Goal: Register for event/course

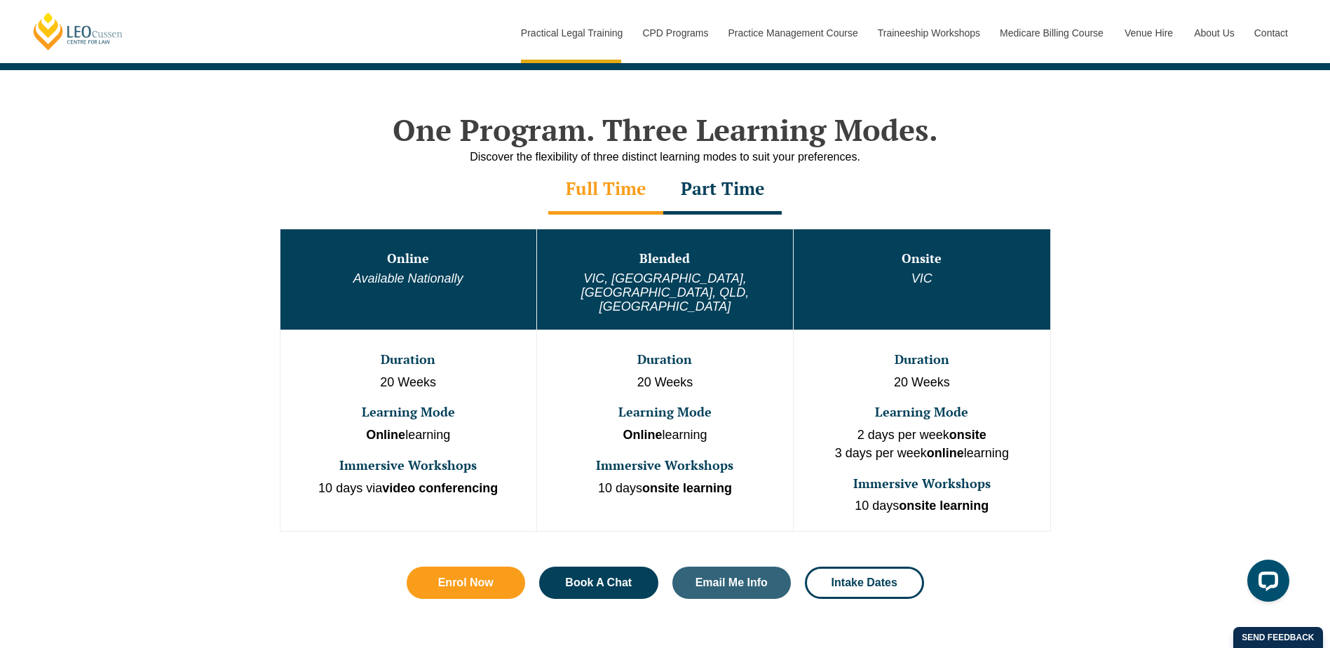
scroll to position [421, 0]
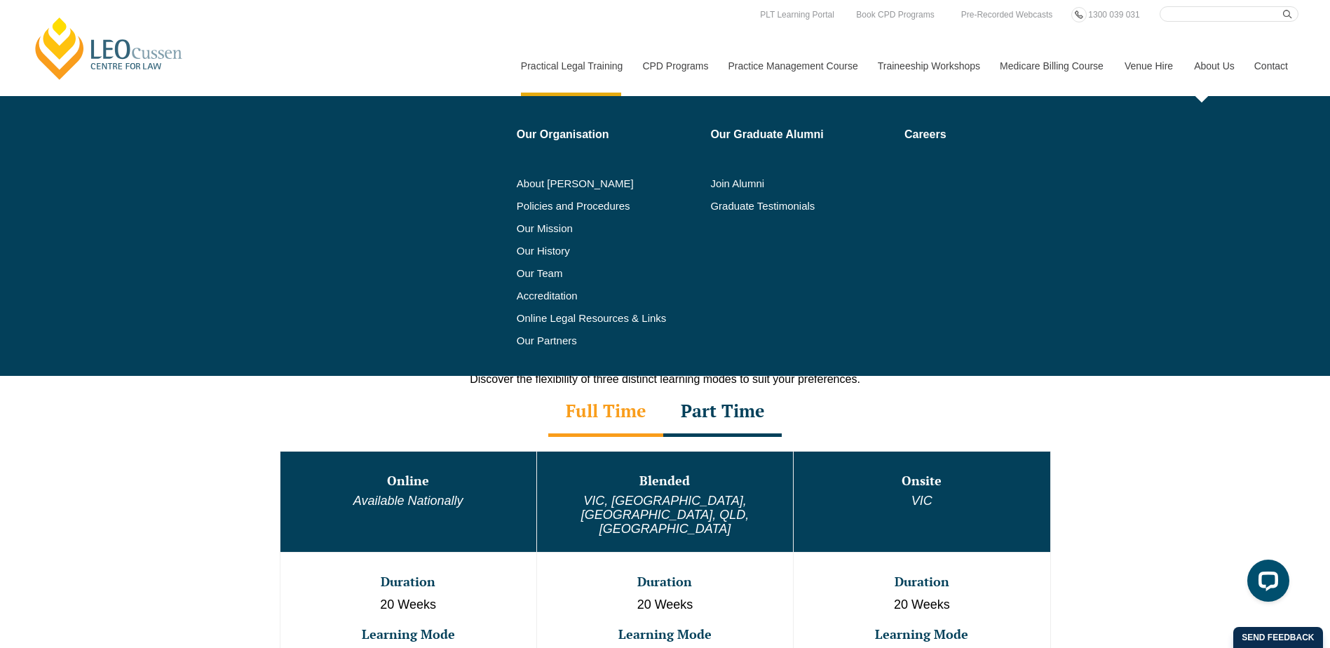
click at [1215, 63] on link "About Us" at bounding box center [1213, 66] width 60 height 60
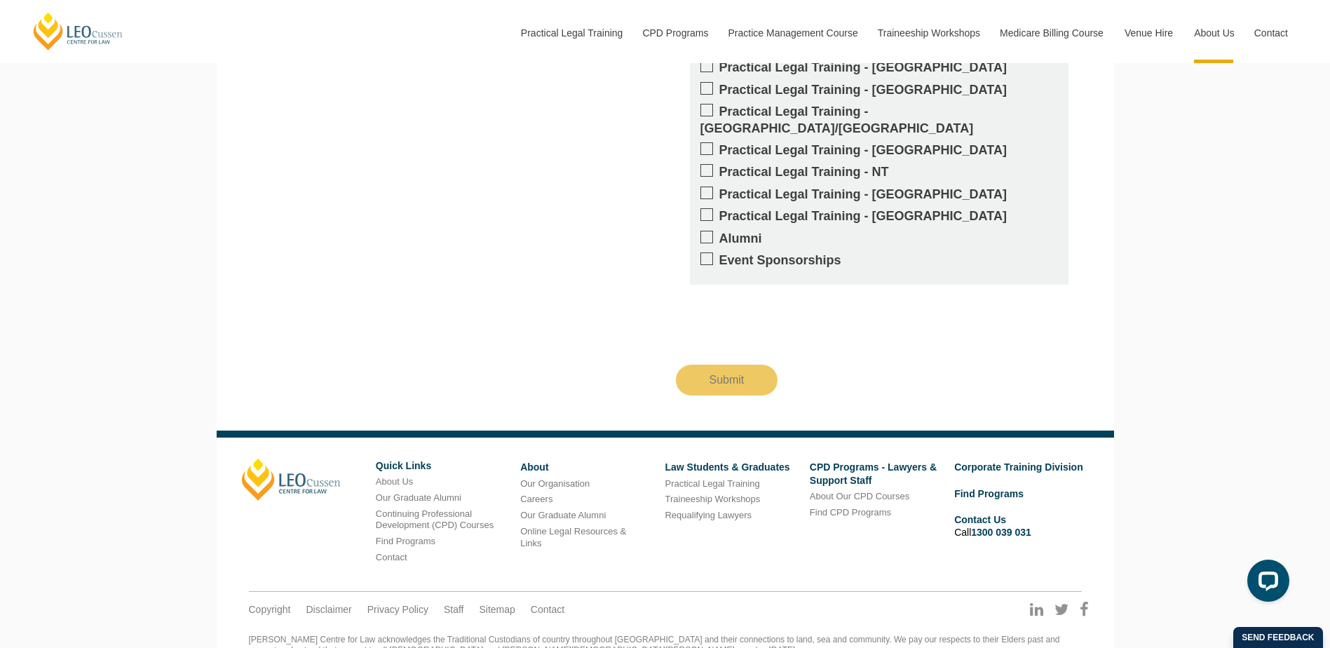
scroll to position [2055, 0]
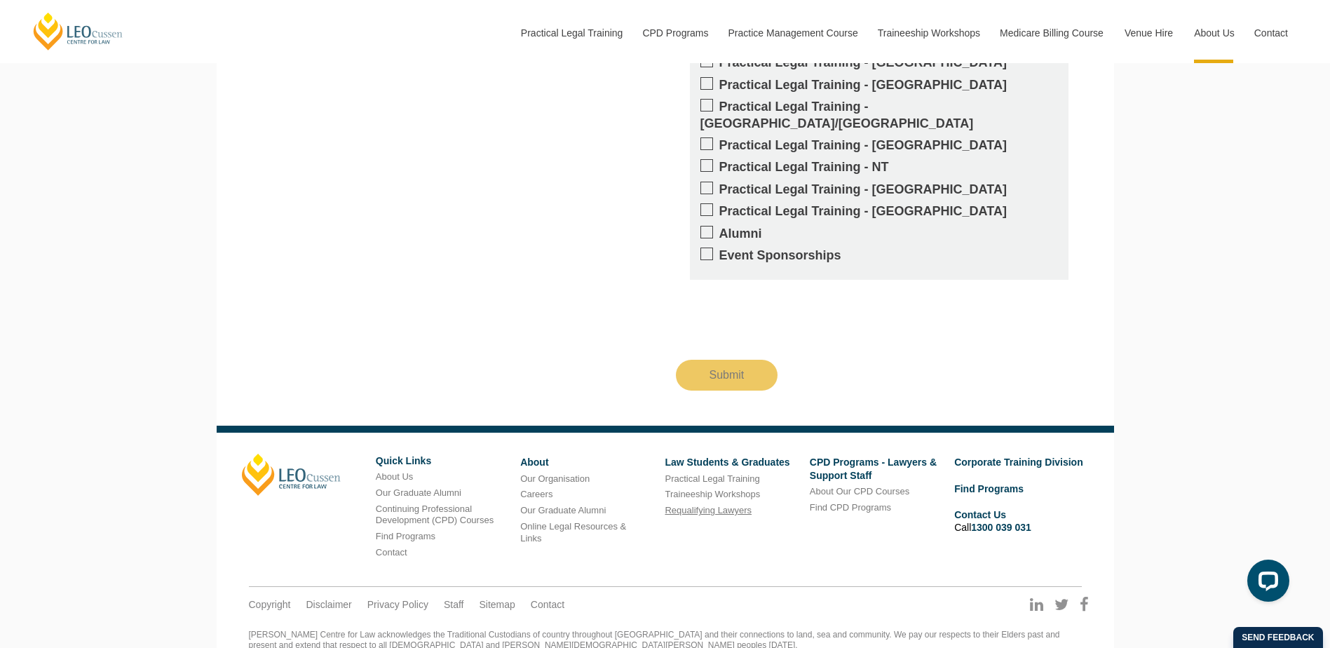
click at [690, 505] on link "Requalifying Lawyers" at bounding box center [708, 510] width 87 height 11
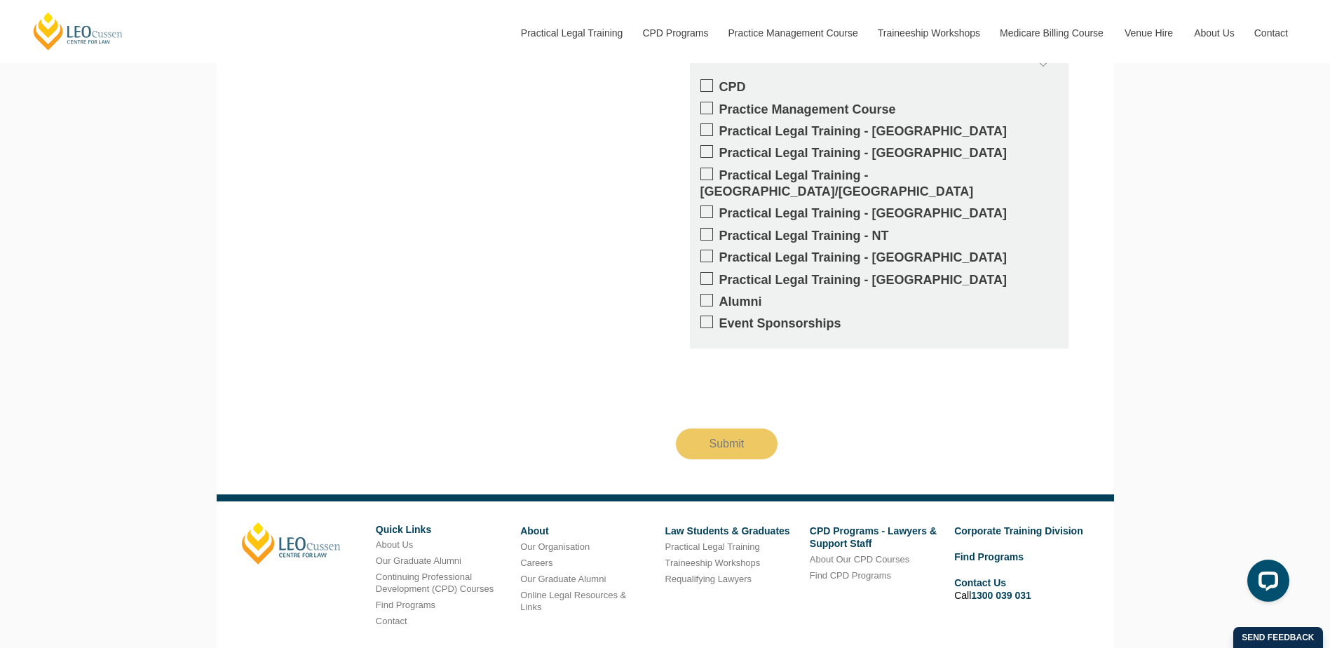
scroll to position [1363, 0]
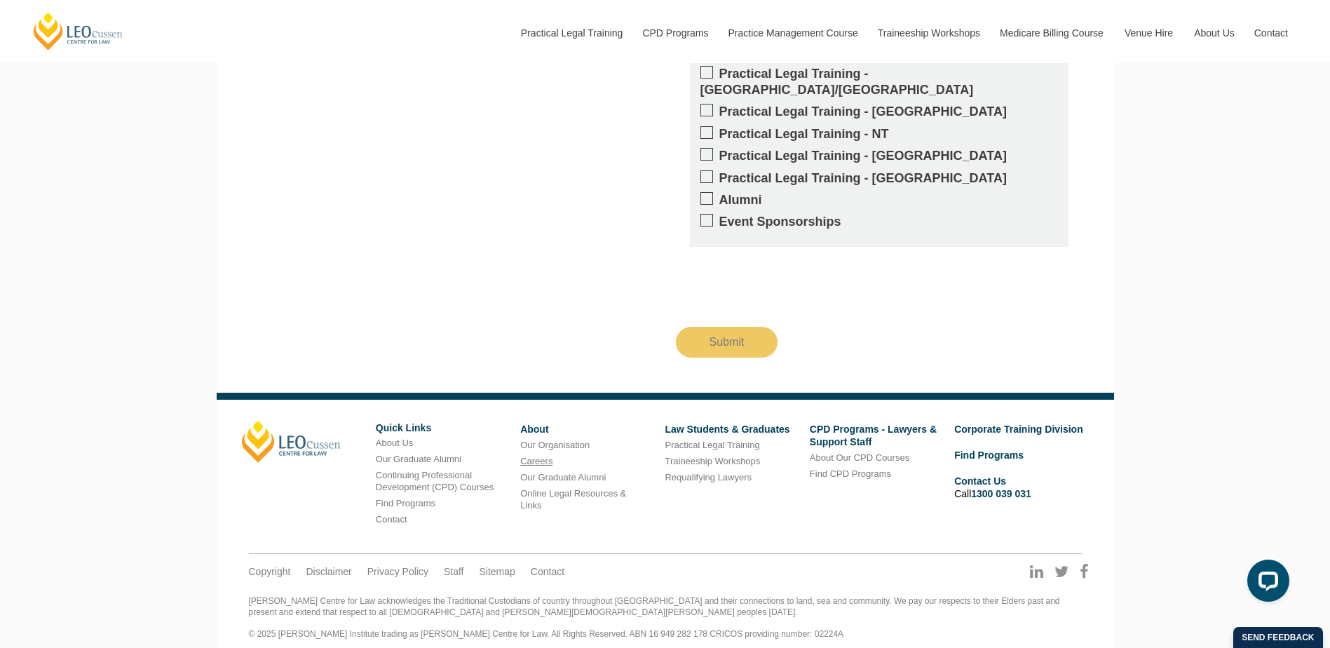
click at [541, 456] on link "Careers" at bounding box center [536, 461] width 32 height 11
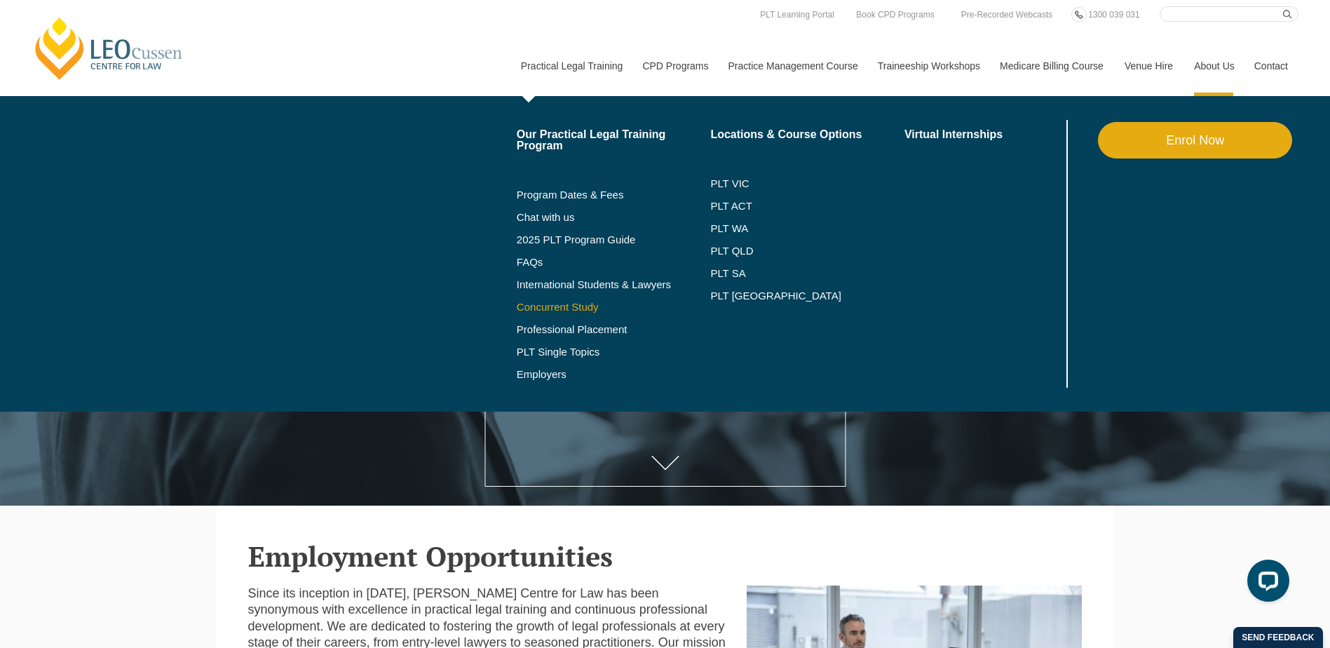
click at [565, 308] on link "Concurrent Study" at bounding box center [614, 306] width 194 height 11
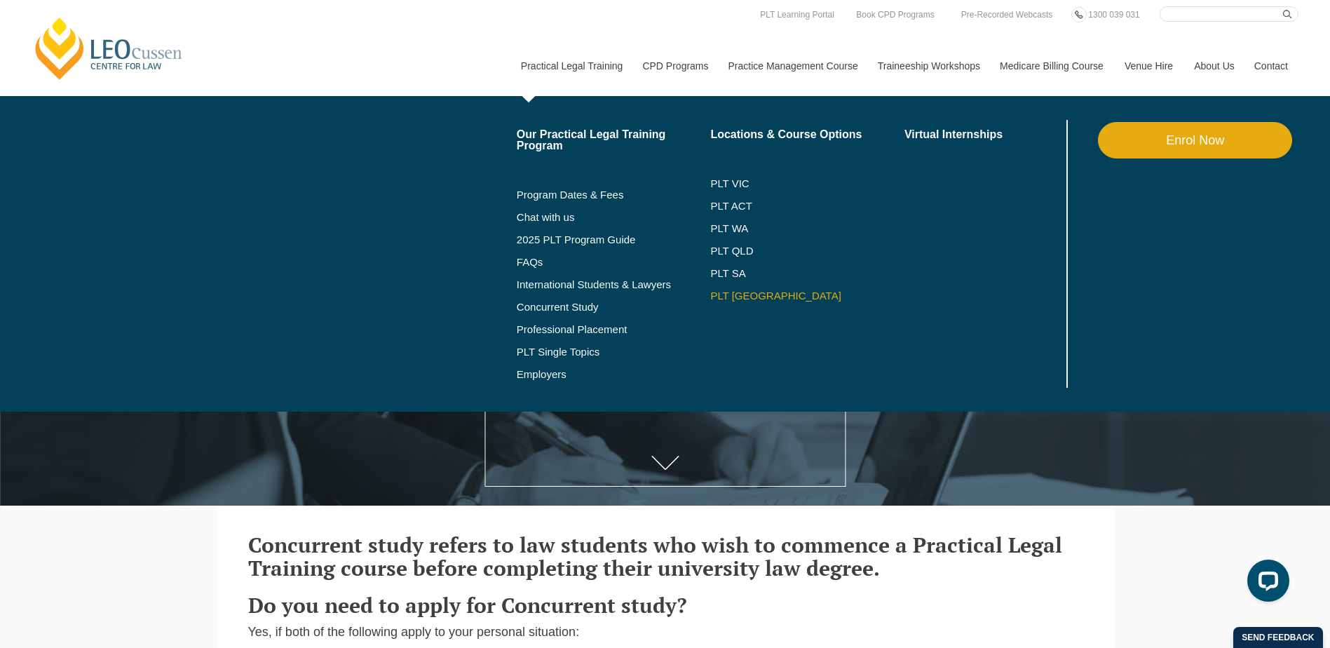
click at [725, 294] on link "PLT [GEOGRAPHIC_DATA]" at bounding box center [807, 295] width 194 height 11
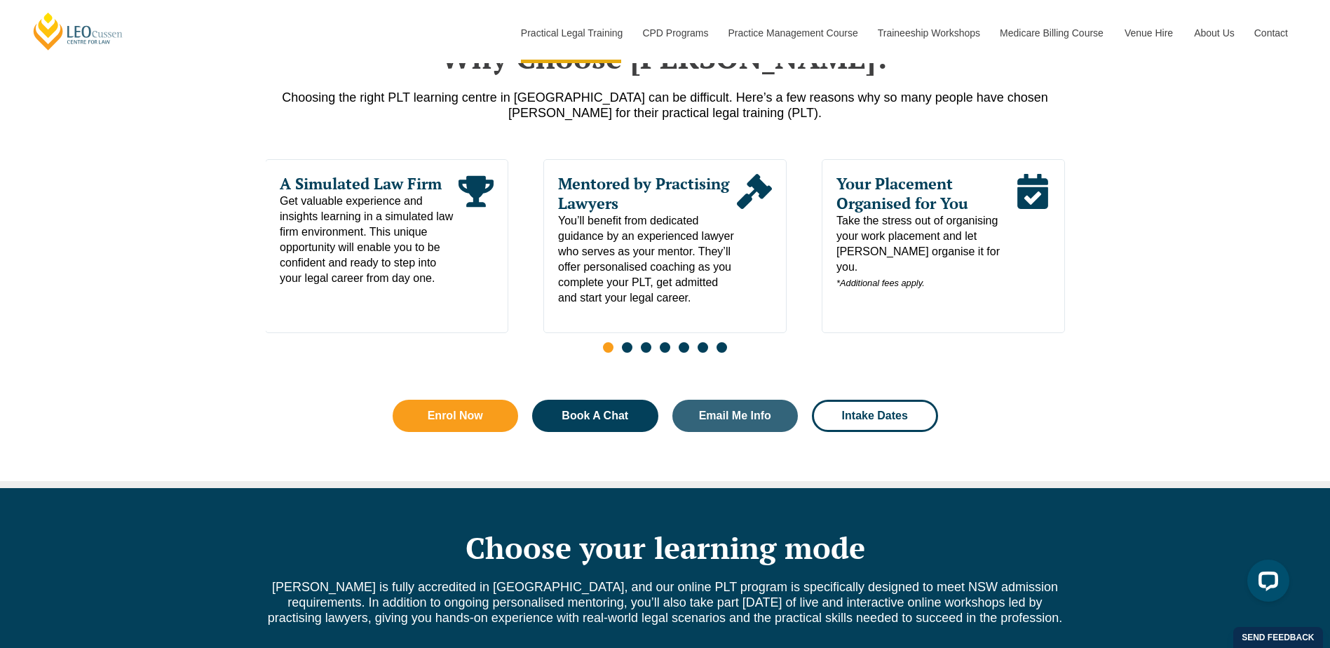
scroll to position [631, 0]
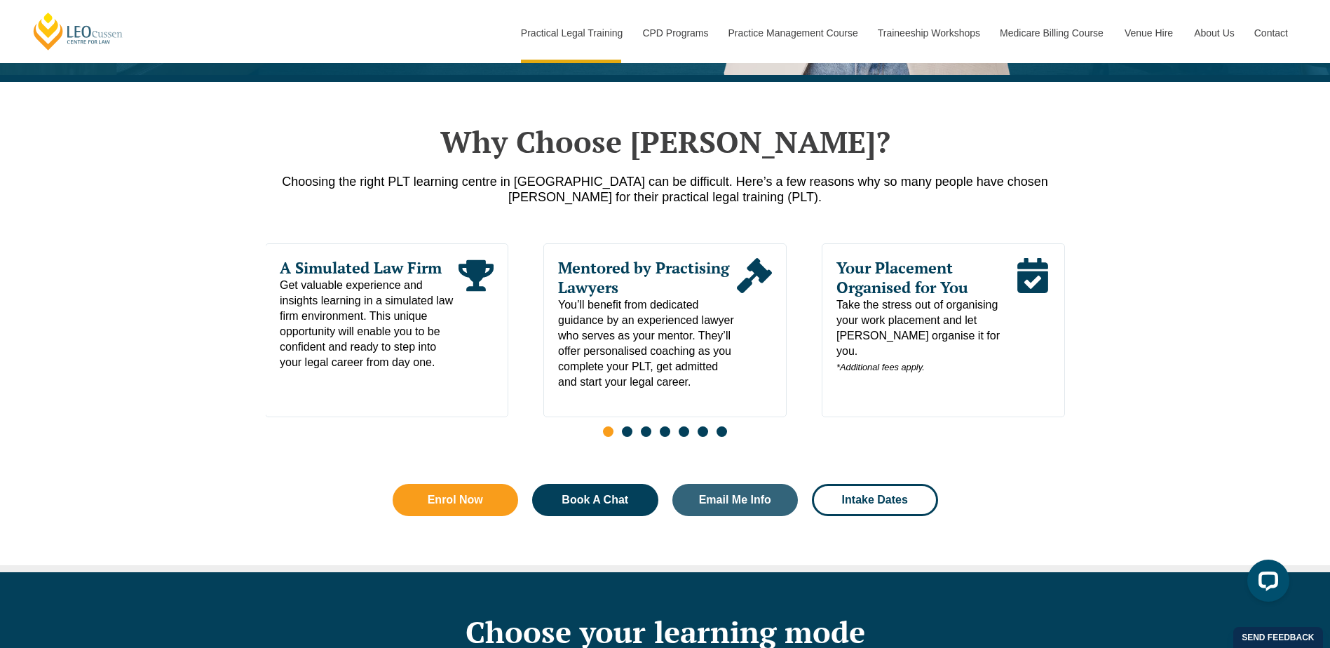
click at [895, 283] on span "Your Placement Organised for You" at bounding box center [925, 277] width 179 height 39
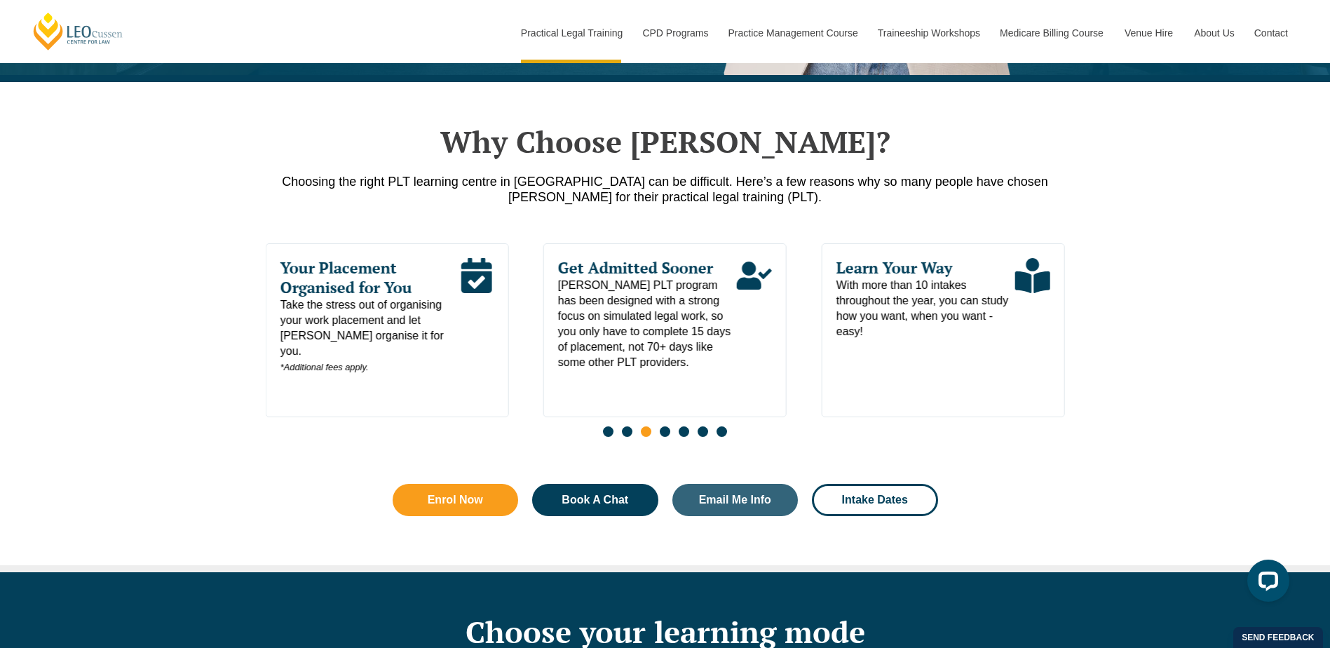
click at [933, 319] on span "With more than 10 intakes throughout the year, you can study how you want, when…" at bounding box center [925, 309] width 179 height 62
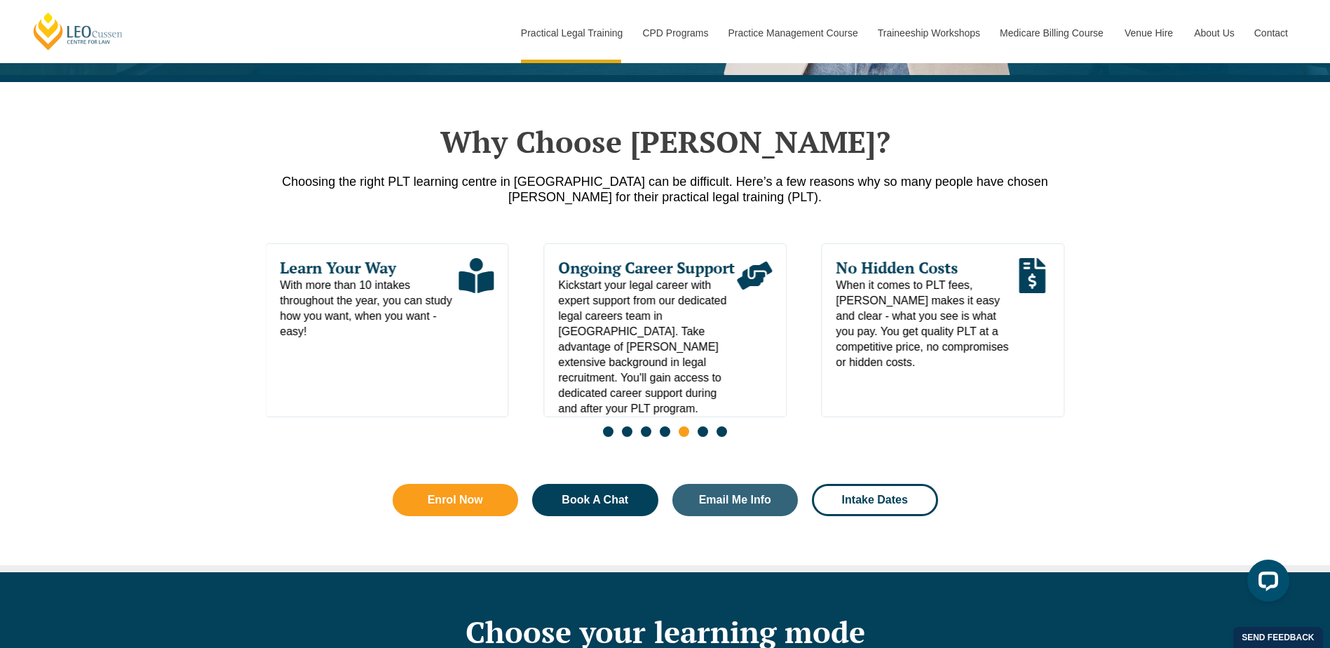
click at [933, 319] on span "When it comes to PLT fees, [PERSON_NAME] makes it easy and clear - what you see…" at bounding box center [925, 324] width 179 height 93
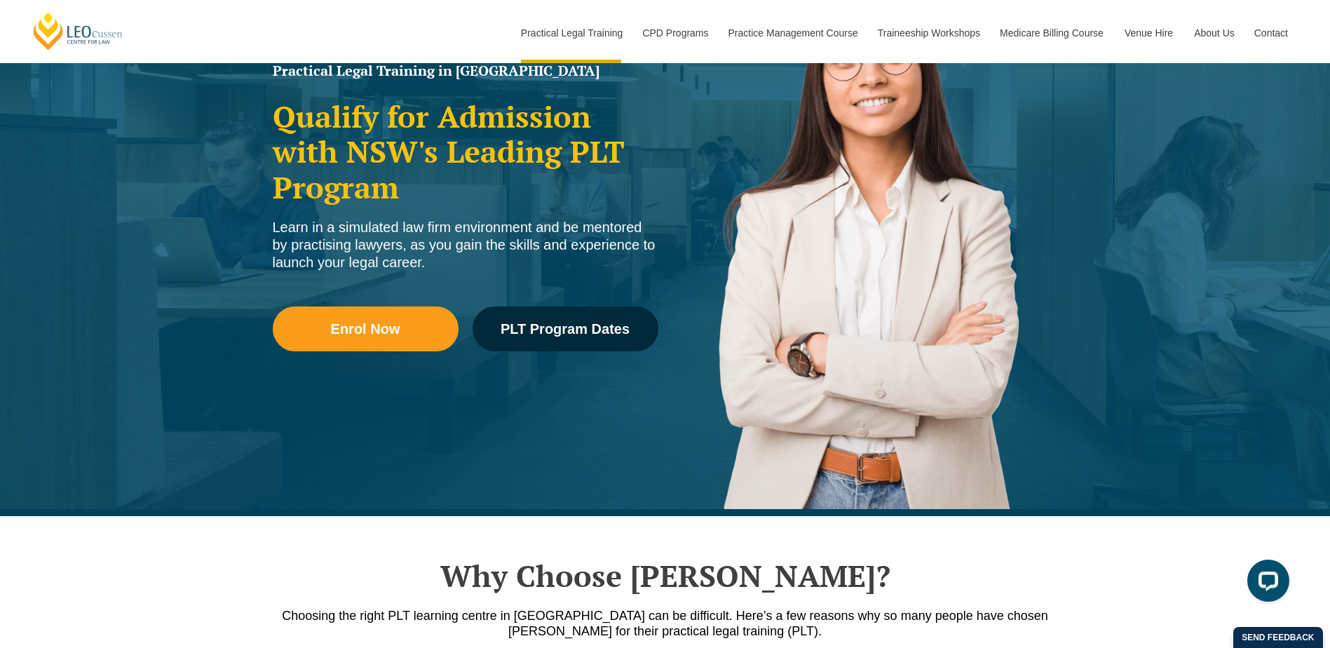
scroll to position [421, 0]
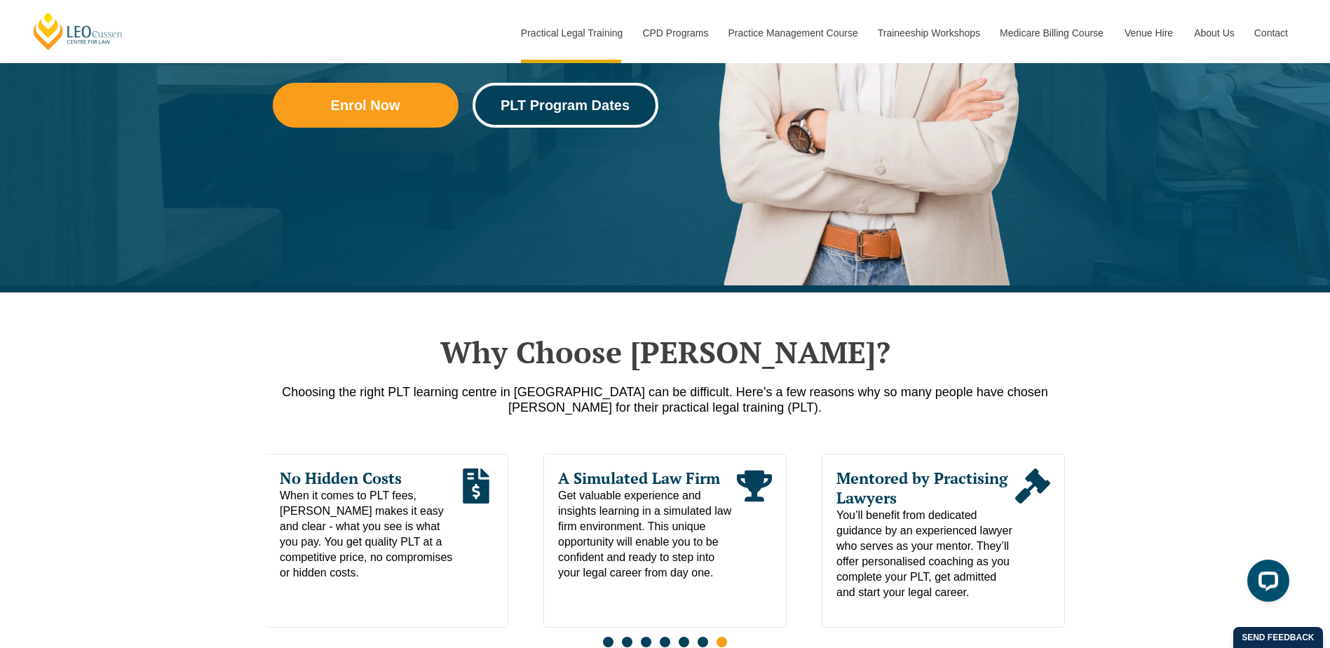
click at [543, 102] on span "PLT Program Dates" at bounding box center [565, 105] width 129 height 14
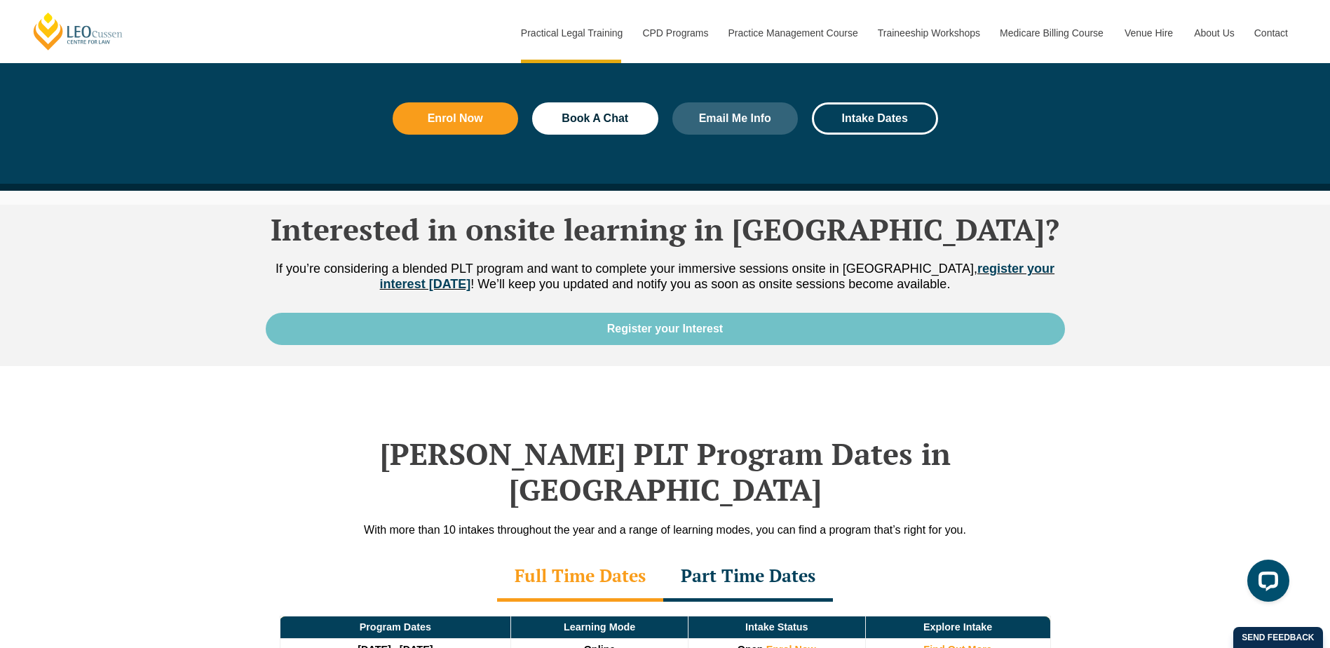
scroll to position [2022, 0]
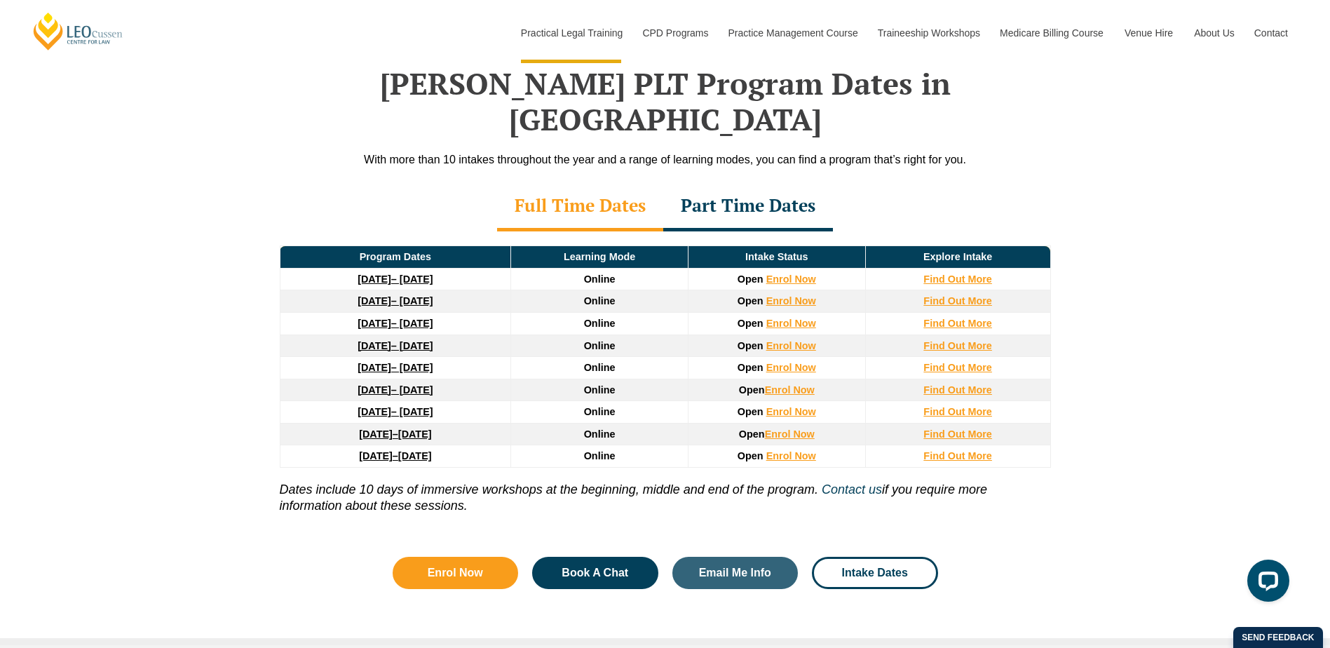
click at [360, 406] on strong "[DATE]" at bounding box center [375, 411] width 34 height 11
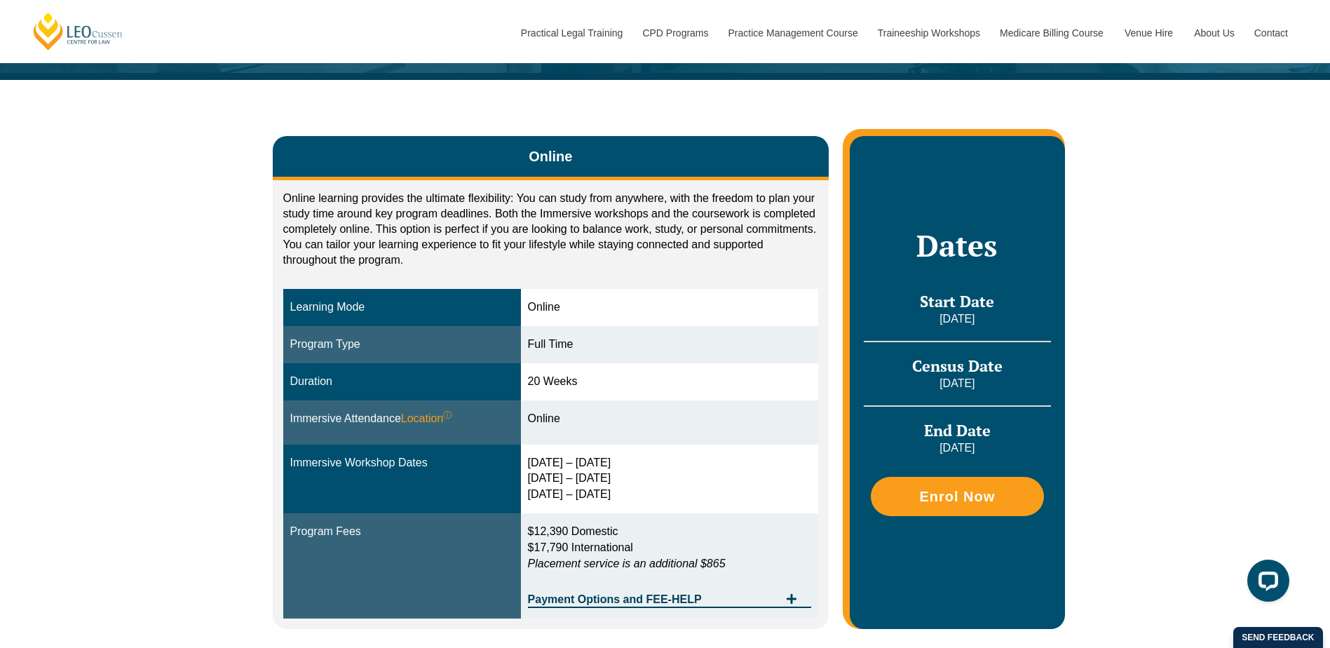
scroll to position [210, 0]
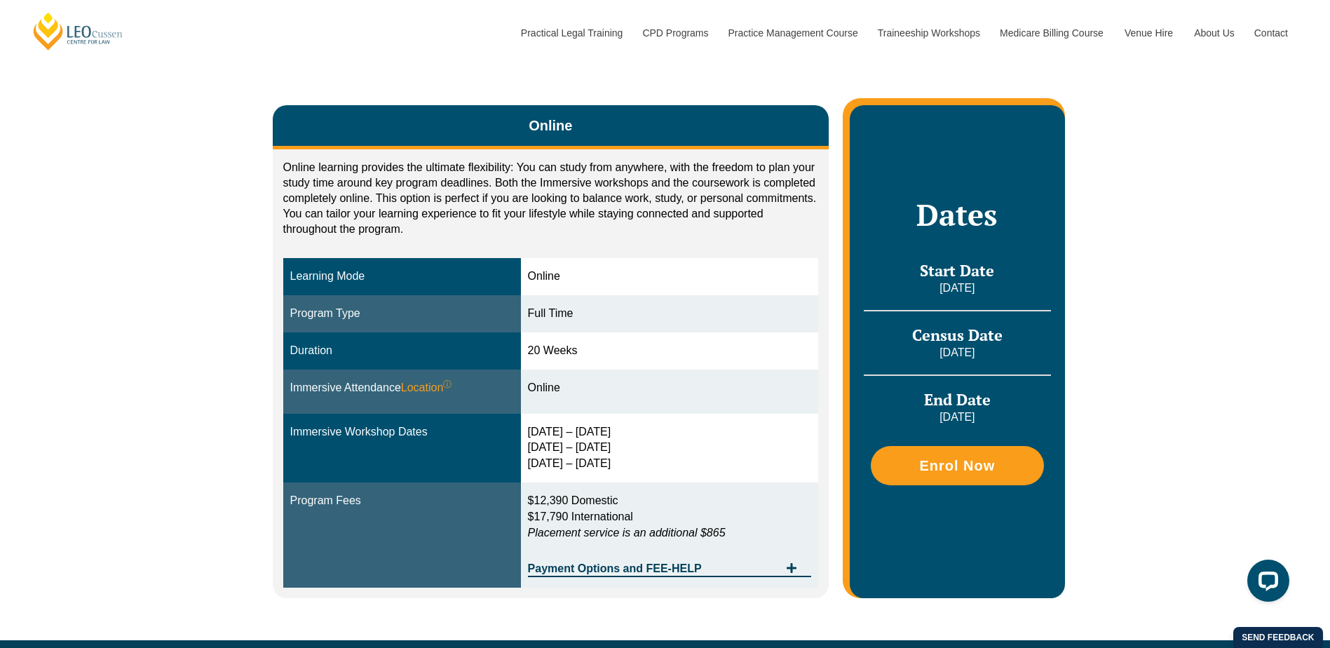
drag, startPoint x: 531, startPoint y: 430, endPoint x: 626, endPoint y: 430, distance: 95.3
click at [626, 430] on td "11 – 14 Aug 2026 21 – 23 Oct 2026 9 – 11 Dec 2026" at bounding box center [670, 448] width 298 height 69
drag, startPoint x: 626, startPoint y: 430, endPoint x: 615, endPoint y: 444, distance: 18.0
click at [615, 444] on div "11 – 14 Aug 2026 21 – 23 Oct 2026 9 – 11 Dec 2026" at bounding box center [670, 448] width 284 height 48
click at [613, 447] on td "11 – 14 Aug 2026 21 – 23 Oct 2026 9 – 11 Dec 2026" at bounding box center [670, 448] width 298 height 69
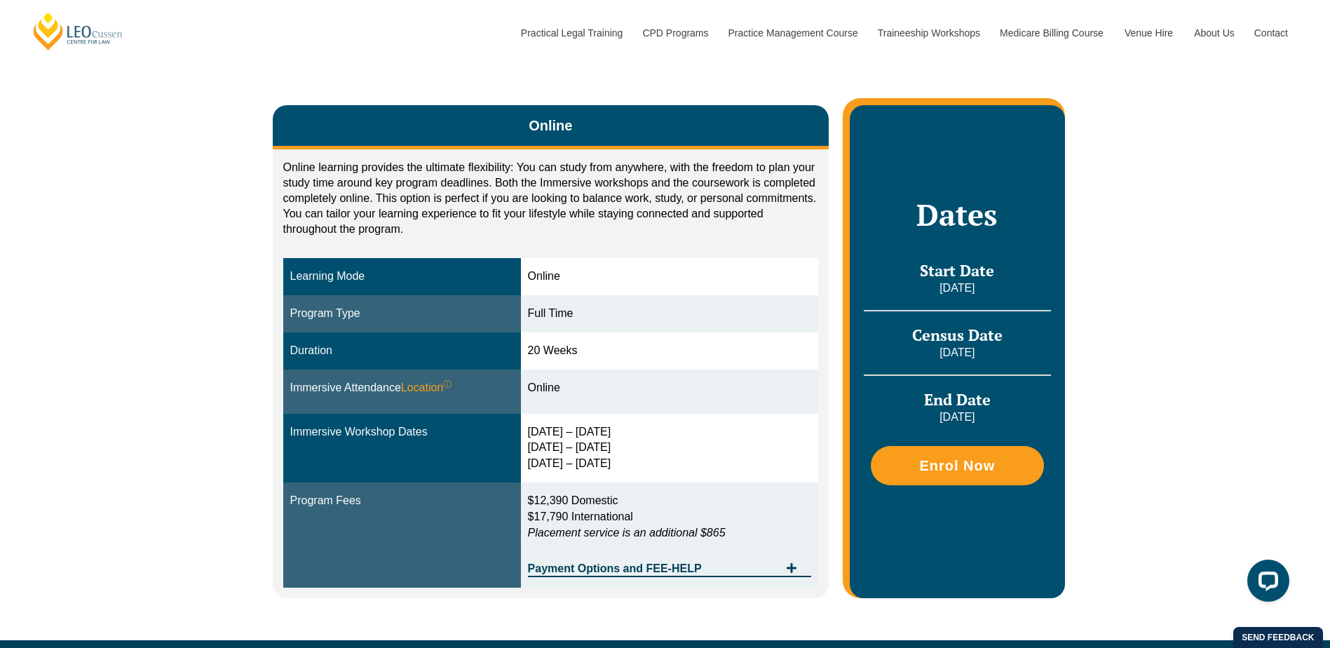
click at [613, 447] on div "11 – 14 Aug 2026 21 – 23 Oct 2026 9 – 11 Dec 2026" at bounding box center [670, 448] width 284 height 48
drag, startPoint x: 533, startPoint y: 458, endPoint x: 637, endPoint y: 461, distance: 104.5
click at [637, 461] on div "11 – 14 Aug 2026 21 – 23 Oct 2026 9 – 11 Dec 2026" at bounding box center [670, 448] width 284 height 48
drag, startPoint x: 637, startPoint y: 461, endPoint x: 537, endPoint y: 425, distance: 106.4
click at [537, 425] on div "11 – 14 Aug 2026 21 – 23 Oct 2026 9 – 11 Dec 2026" at bounding box center [670, 448] width 284 height 48
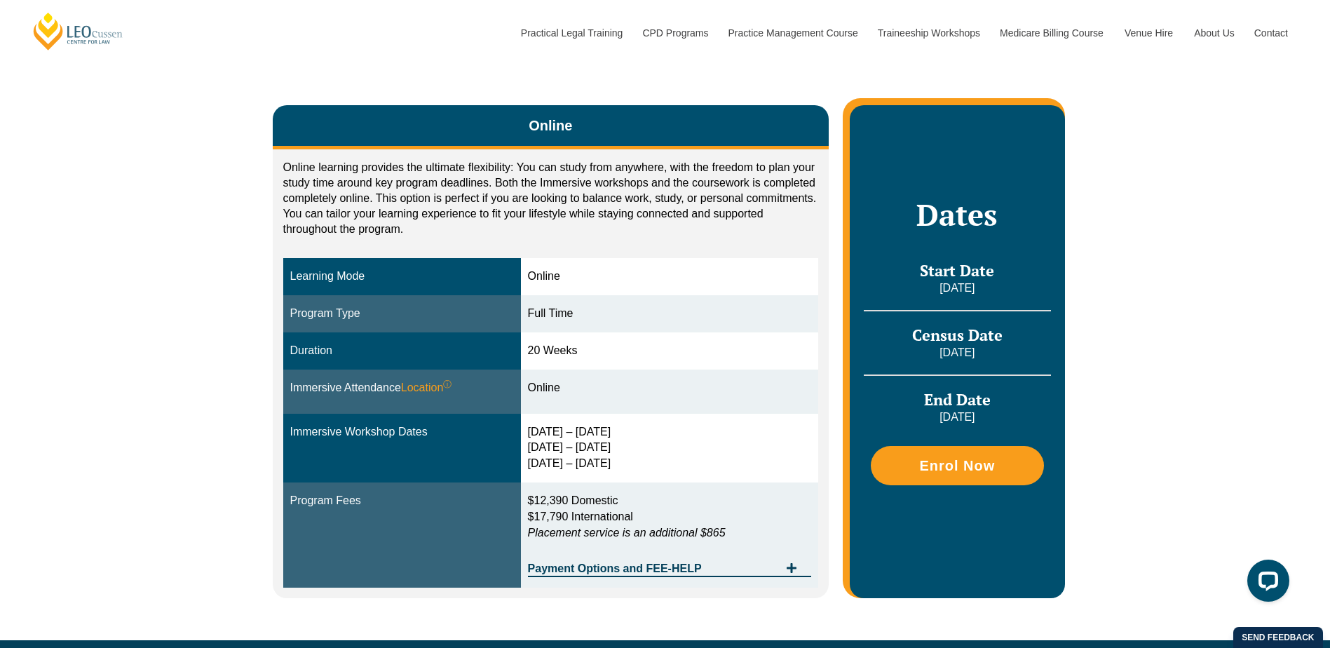
drag, startPoint x: 533, startPoint y: 386, endPoint x: 583, endPoint y: 388, distance: 49.8
click at [583, 388] on div "Online" at bounding box center [670, 388] width 284 height 16
drag, startPoint x: 583, startPoint y: 388, endPoint x: 556, endPoint y: 431, distance: 51.3
click at [556, 431] on div "11 – 14 Aug 2026 21 – 23 Oct 2026 9 – 11 Dec 2026" at bounding box center [670, 448] width 284 height 48
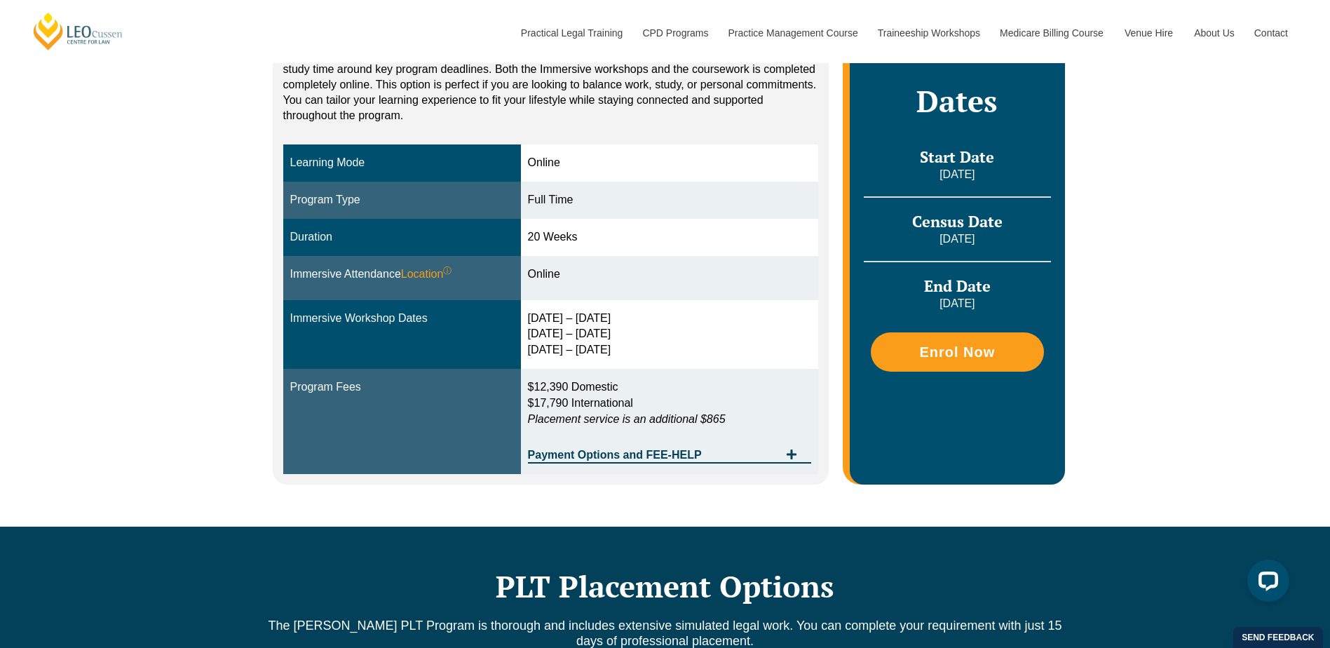
scroll to position [350, 0]
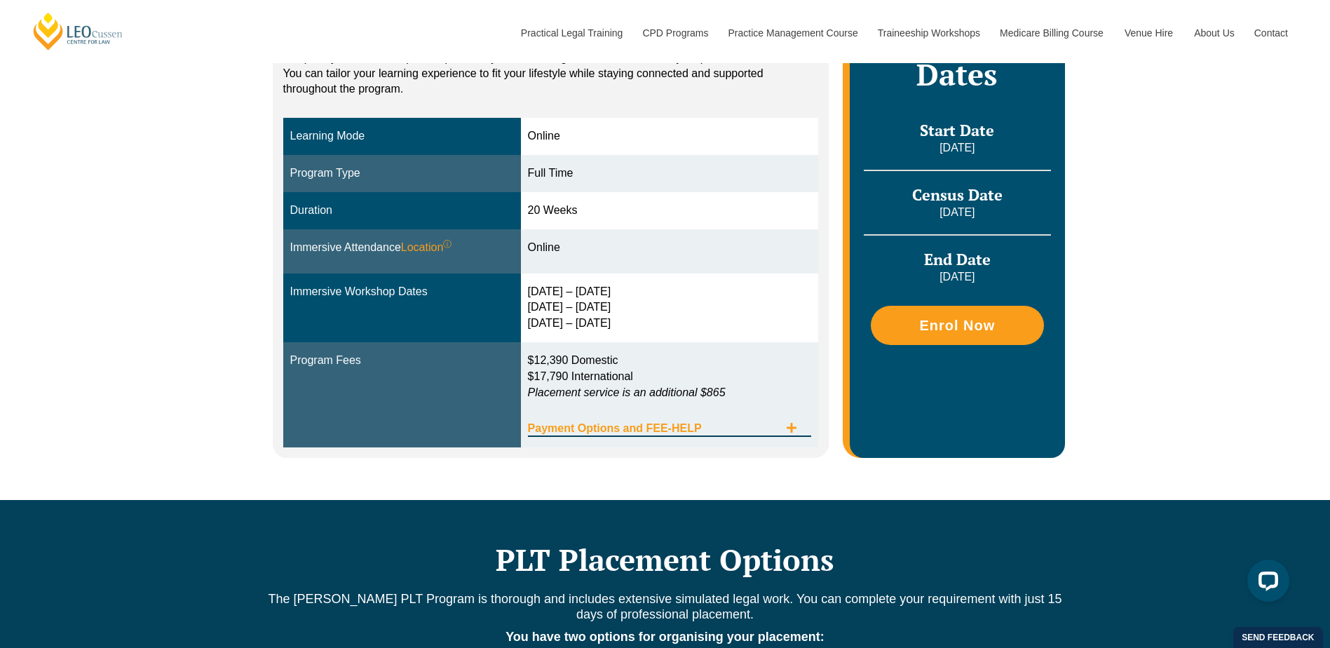
click at [789, 427] on icon "Tabs. Open items with Enter or Space, close with Escape and navigate using the …" at bounding box center [792, 428] width 10 height 10
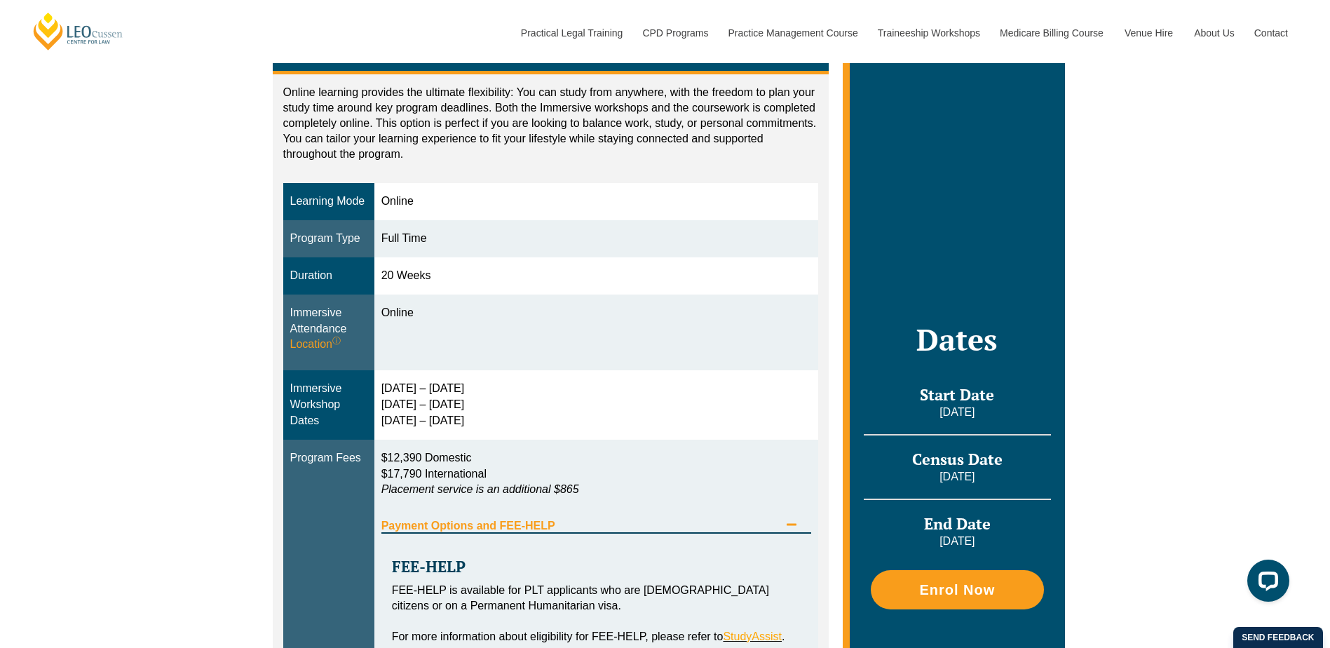
scroll to position [280, 0]
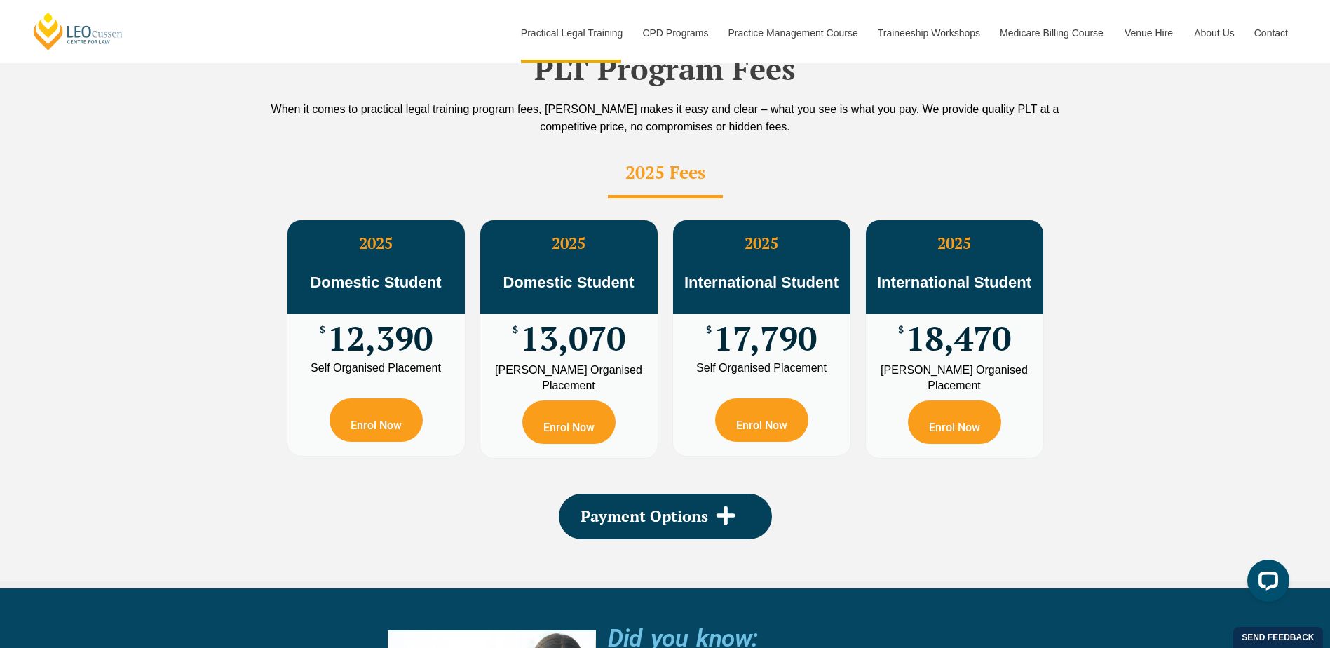
scroll to position [2863, 0]
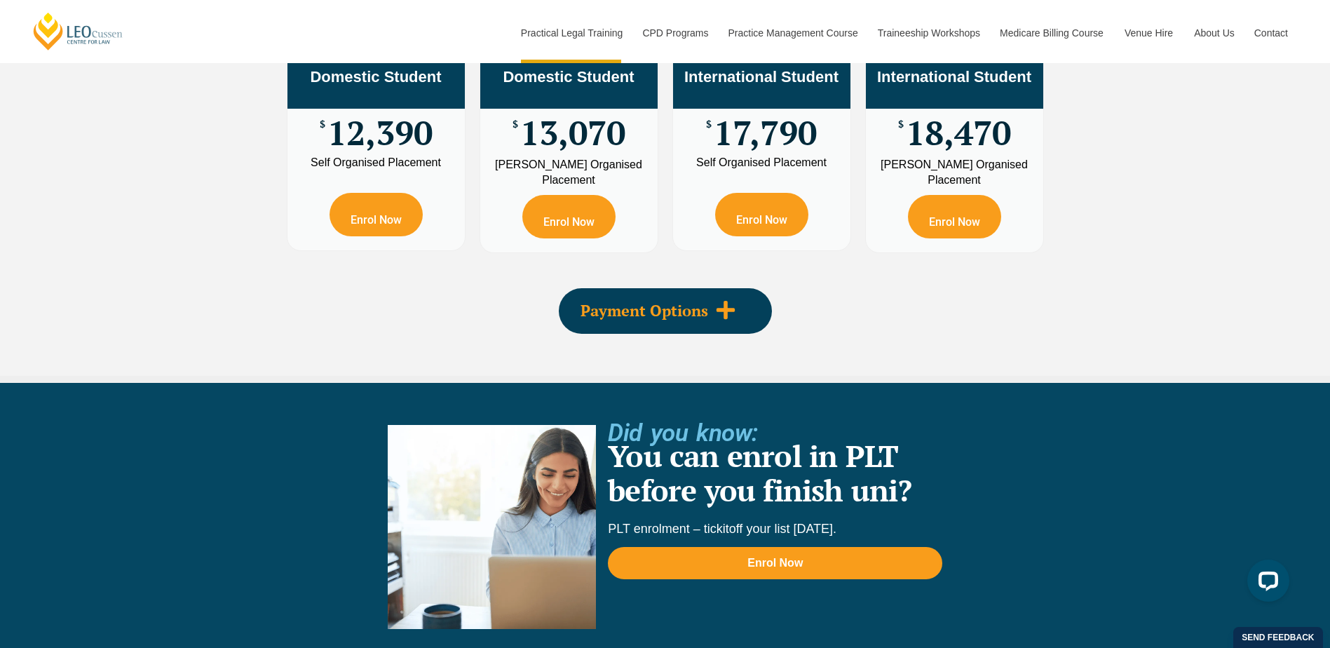
click at [683, 303] on span "Payment Options" at bounding box center [644, 310] width 128 height 15
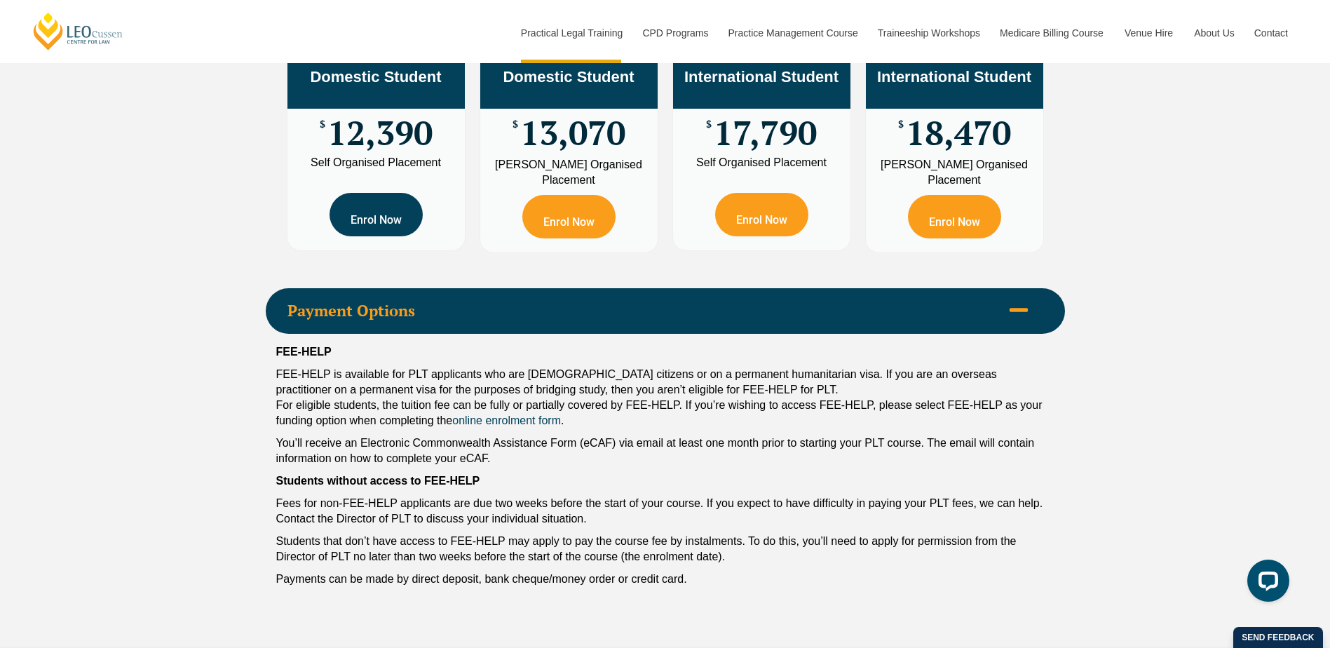
click at [381, 193] on link "Enrol Now" at bounding box center [375, 214] width 93 height 43
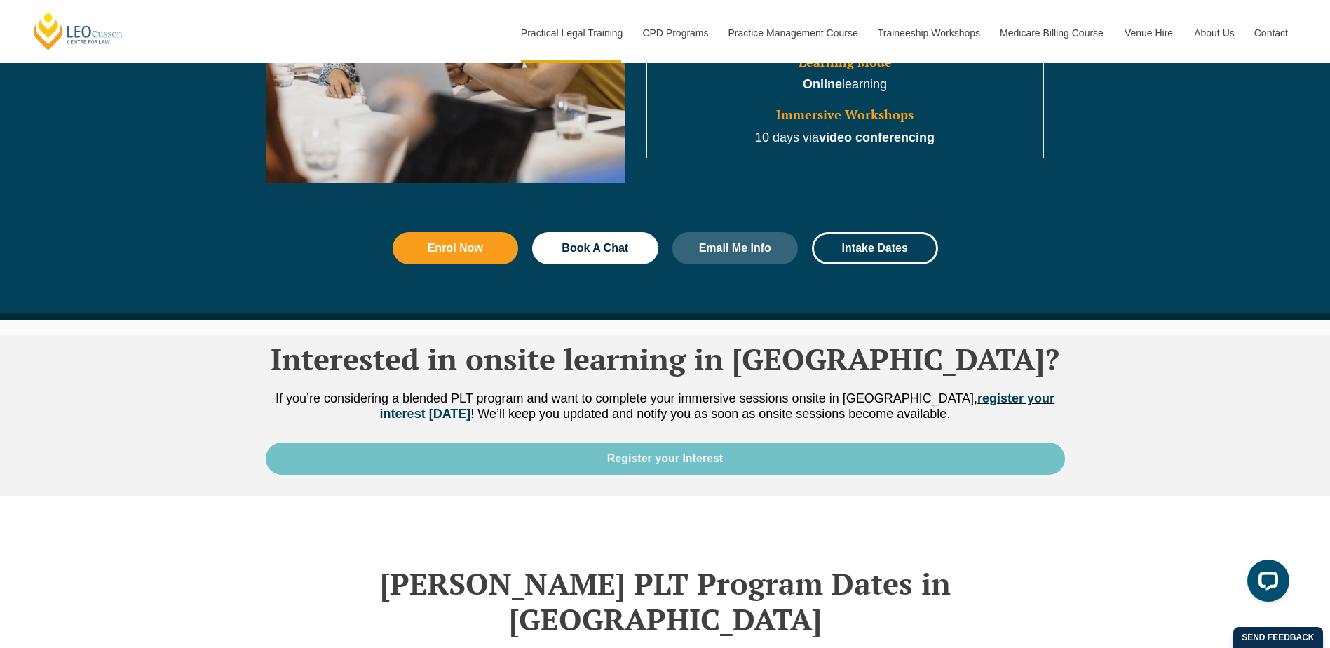
scroll to position [1485, 0]
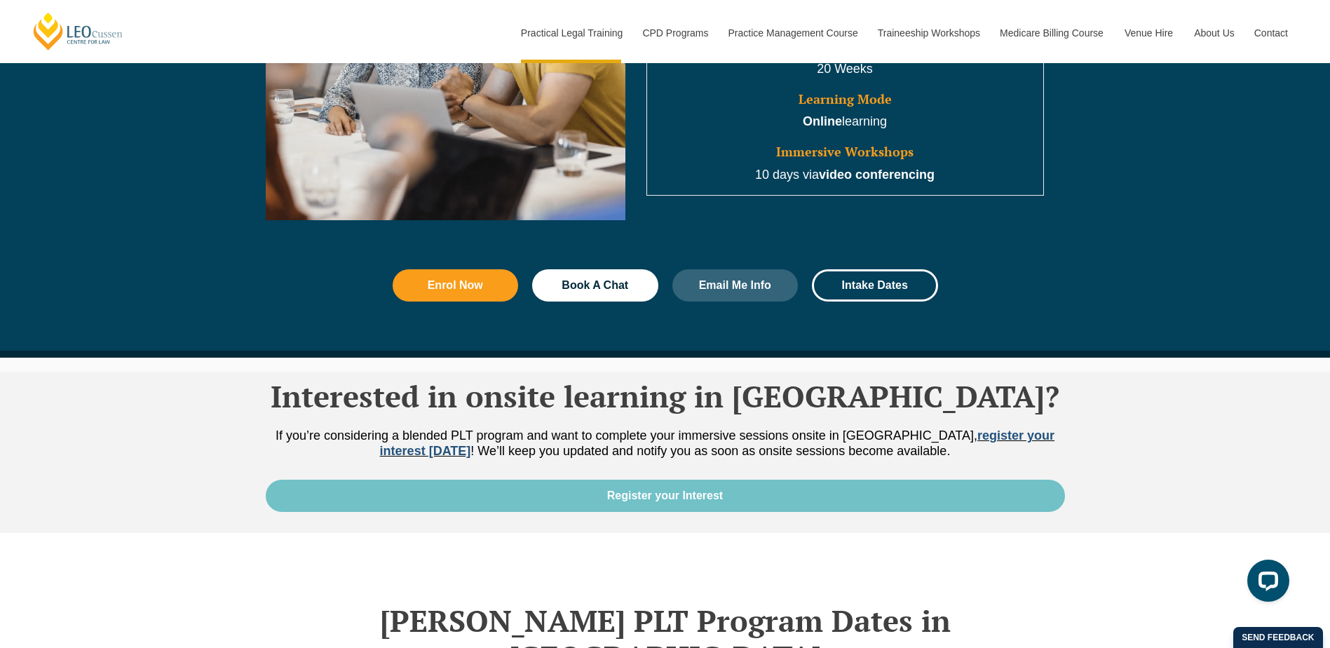
click at [956, 440] on link "register your interest today" at bounding box center [717, 442] width 674 height 29
